Goal: Task Accomplishment & Management: Complete application form

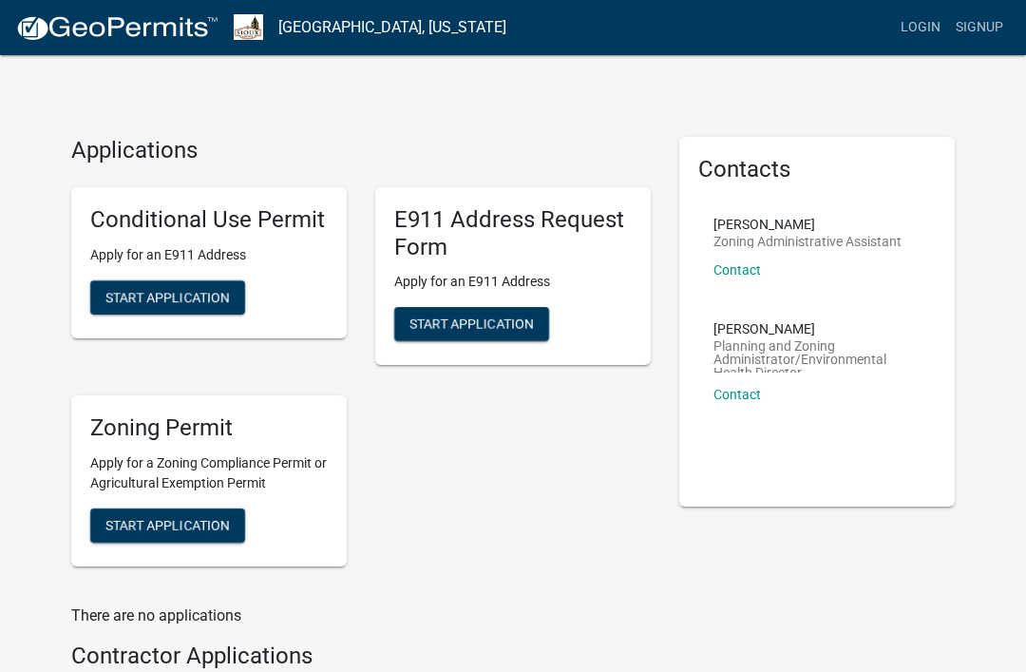
click at [329, 274] on div "Conditional Use Permit Apply for an E911 Address Start Application" at bounding box center [208, 262] width 275 height 151
click at [532, 250] on h5 "E911 Address Request Form" at bounding box center [512, 233] width 237 height 55
click at [534, 330] on span "Start Application" at bounding box center [471, 323] width 124 height 15
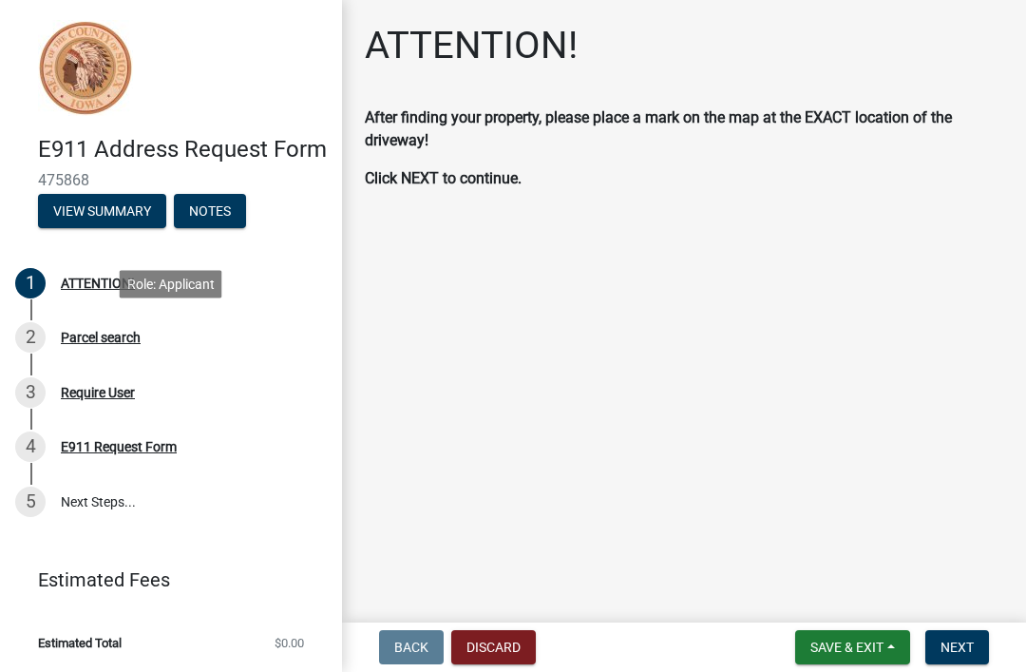
click at [104, 334] on div "Parcel search" at bounding box center [101, 337] width 80 height 13
click at [91, 285] on div "ATTENTION!" at bounding box center [98, 282] width 74 height 13
click at [113, 281] on div "ATTENTION!" at bounding box center [98, 282] width 74 height 13
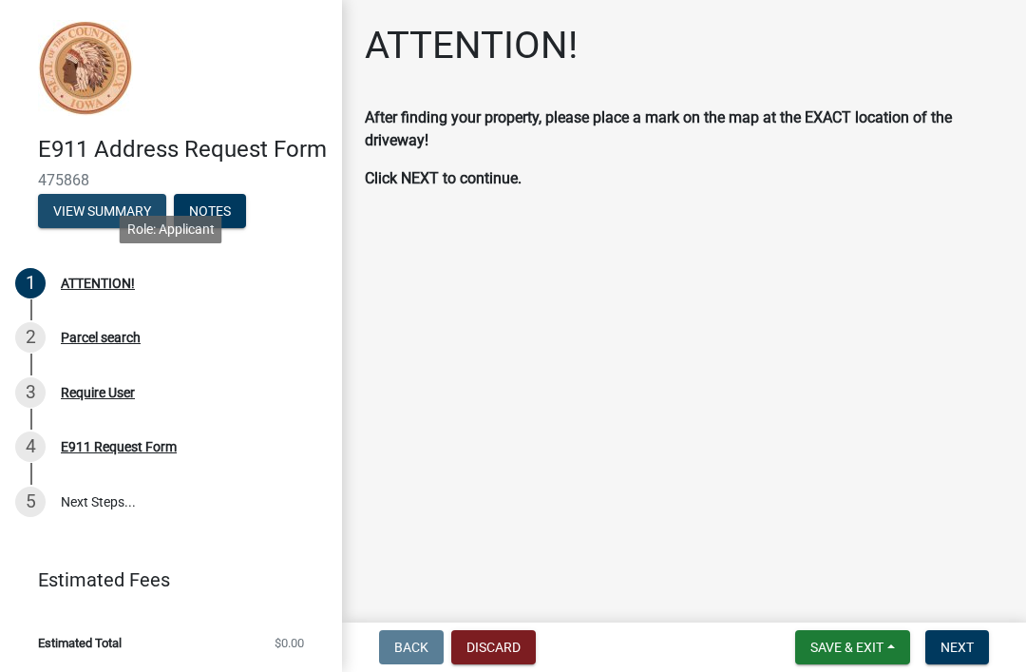
click at [107, 216] on button "View Summary" at bounding box center [102, 211] width 128 height 34
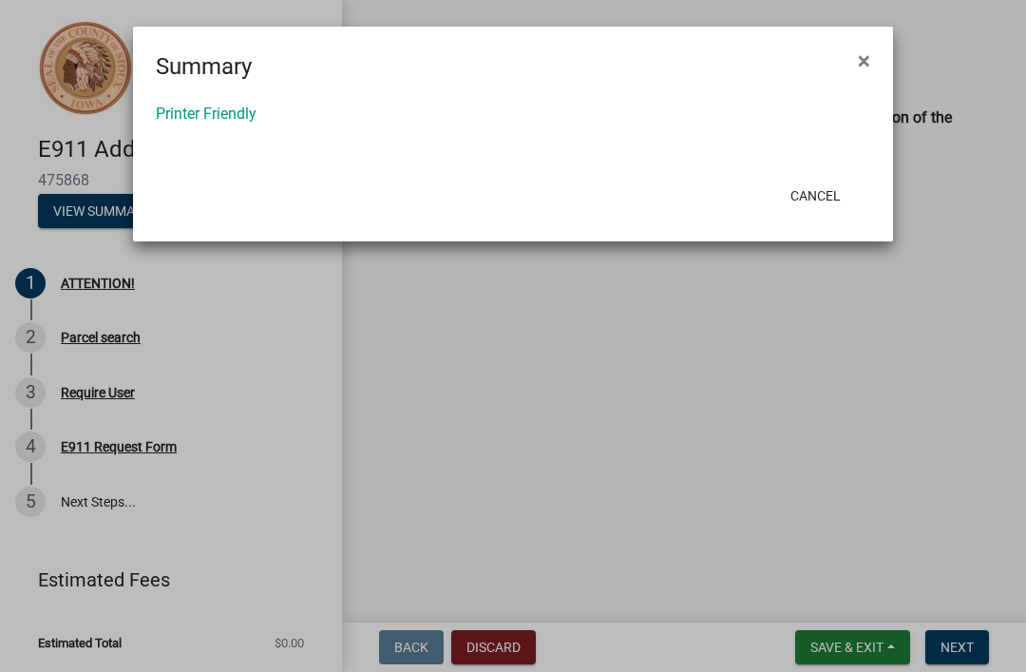
click at [869, 66] on span "×" at bounding box center [864, 60] width 12 height 27
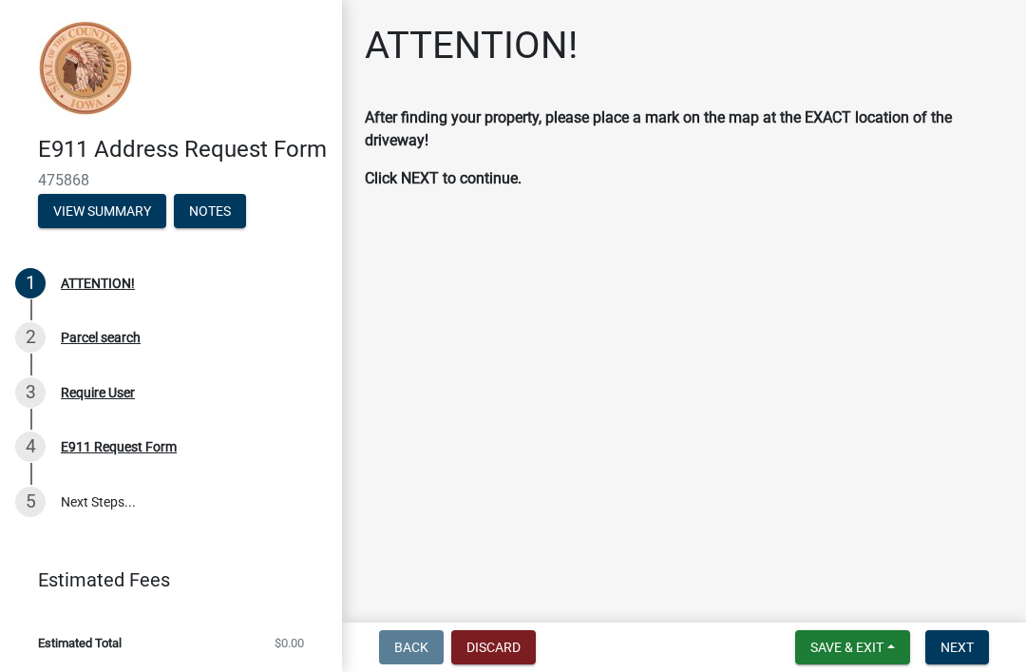
click at [230, 202] on button "Notes" at bounding box center [210, 211] width 72 height 34
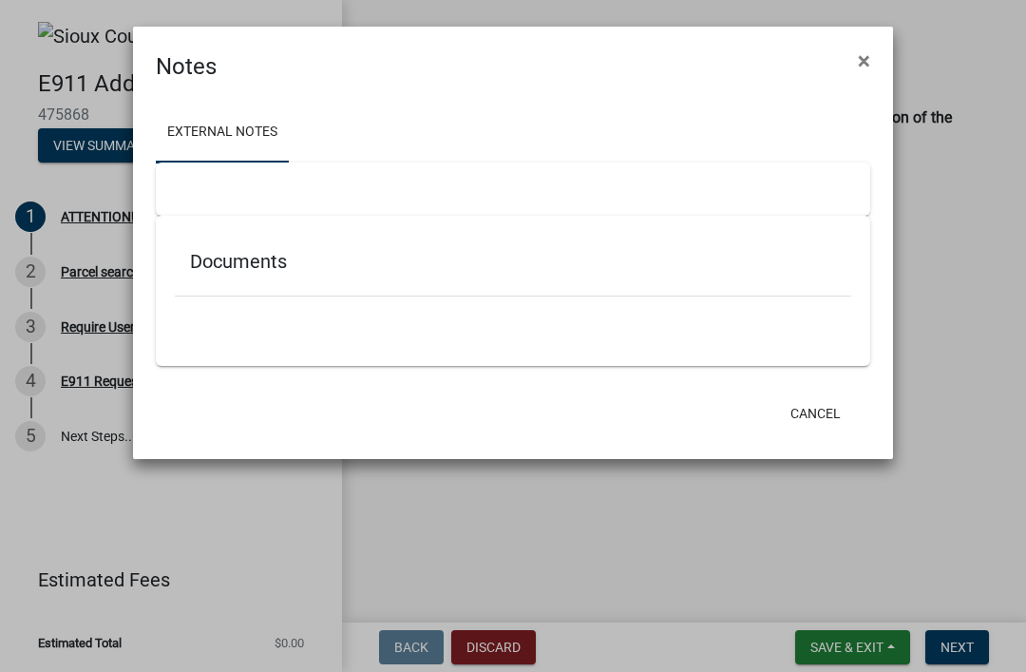
click at [879, 55] on button "×" at bounding box center [864, 60] width 43 height 53
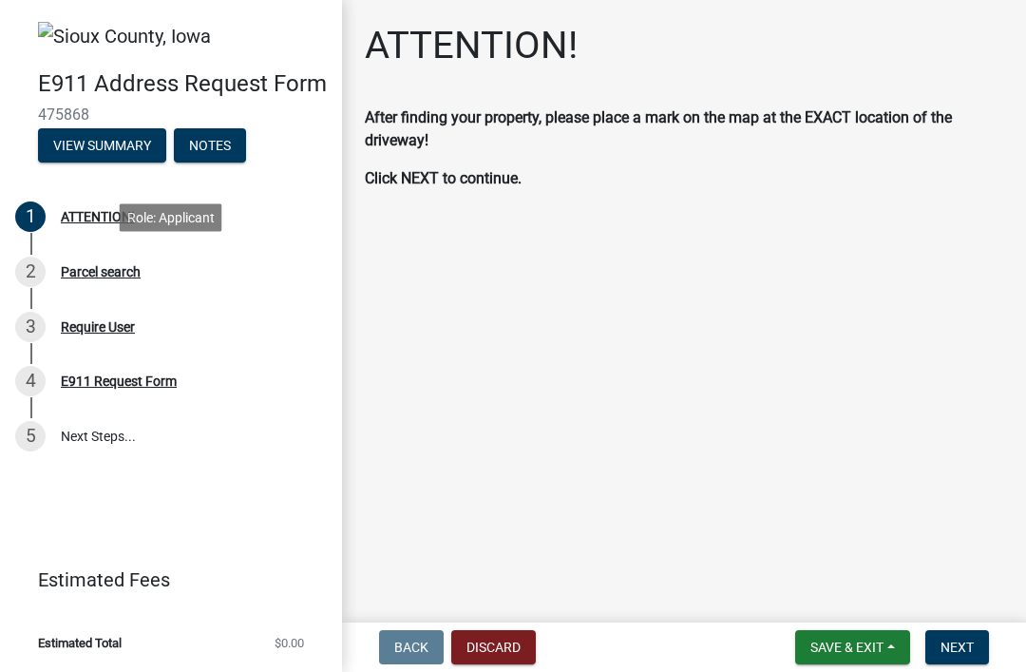
click at [105, 281] on div "2 Parcel search" at bounding box center [163, 271] width 296 height 30
click at [157, 256] on div "2 Parcel search" at bounding box center [163, 271] width 296 height 30
click at [120, 285] on div "2 Parcel search" at bounding box center [163, 271] width 296 height 30
click at [466, 320] on main "ATTENTION! After finding your property, please place a mark on the map at the E…" at bounding box center [684, 307] width 684 height 615
click at [965, 652] on span "Next" at bounding box center [956, 646] width 33 height 15
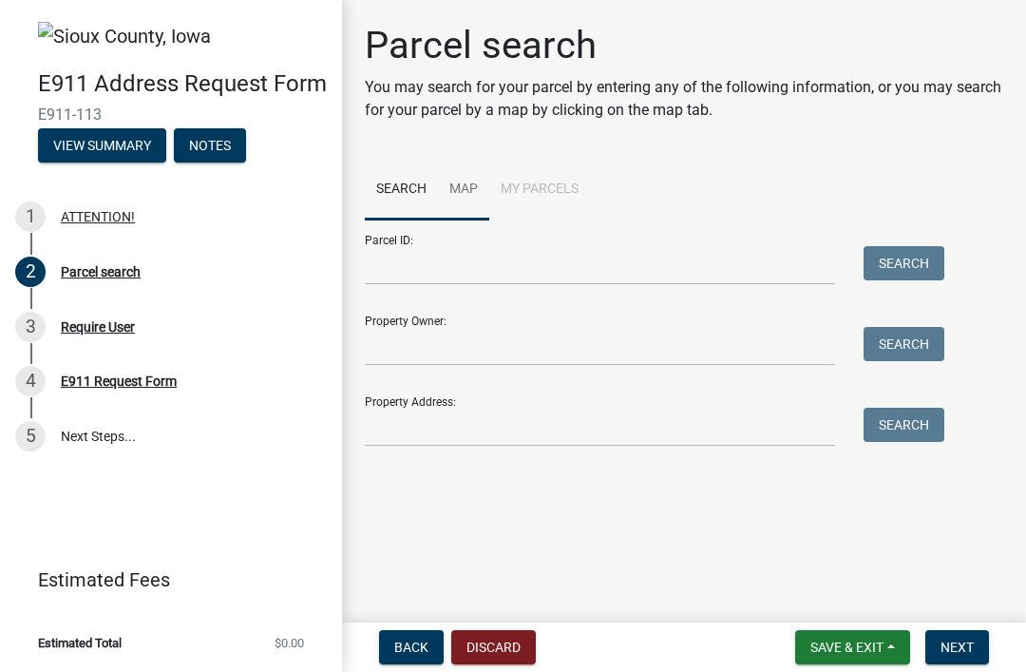
click at [475, 180] on link "Map" at bounding box center [463, 190] width 51 height 61
